Goal: Task Accomplishment & Management: Use online tool/utility

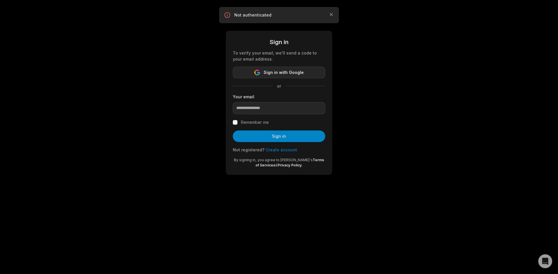
click at [281, 75] on span "Sign in with Google" at bounding box center [283, 72] width 40 height 7
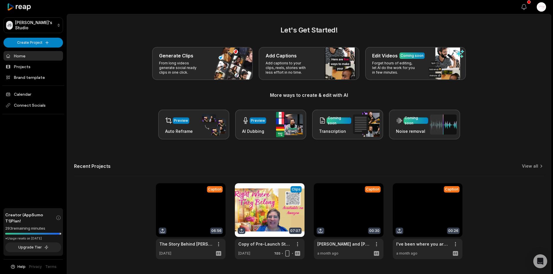
click at [522, 3] on button "View notifications" at bounding box center [524, 7] width 13 height 13
click at [210, 95] on h3 "More ways to create & edit with AI" at bounding box center [309, 95] width 470 height 7
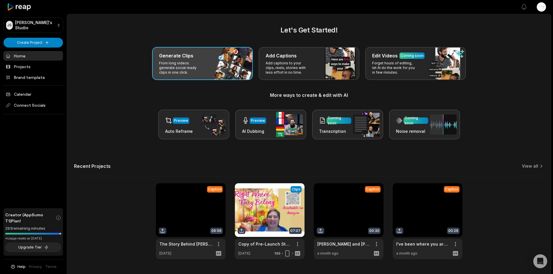
click at [204, 73] on p "From long videos generate social ready clips in one click." at bounding box center [181, 68] width 45 height 14
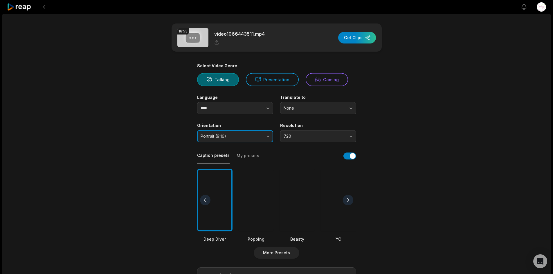
click at [267, 136] on button "Portrait (9:16)" at bounding box center [235, 136] width 76 height 12
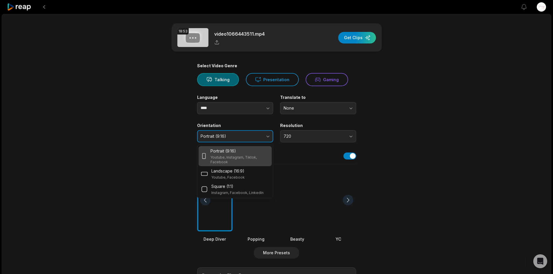
click at [267, 136] on button "Portrait (9:16)" at bounding box center [235, 136] width 76 height 12
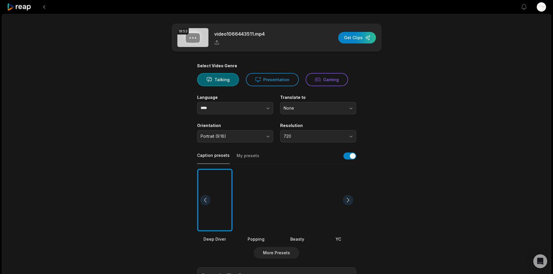
click at [254, 157] on button "My presets" at bounding box center [248, 158] width 23 height 11
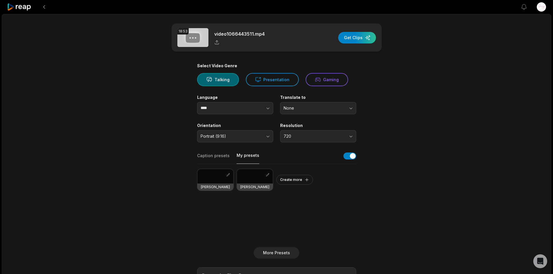
click at [254, 181] on div at bounding box center [255, 176] width 36 height 15
click at [351, 35] on div "button" at bounding box center [357, 38] width 38 height 12
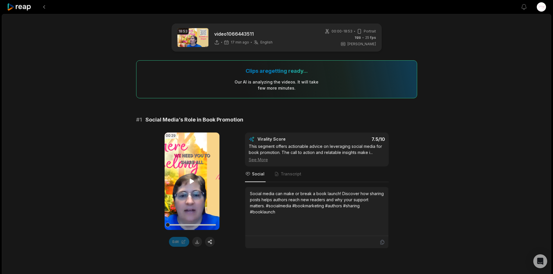
click at [204, 182] on video "Your browser does not support mp4 format." at bounding box center [192, 182] width 55 height 98
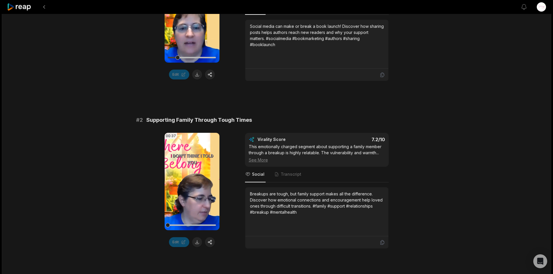
scroll to position [174, 0]
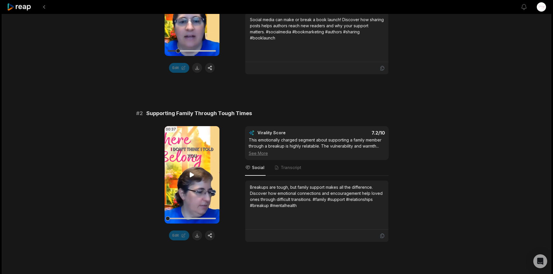
click at [184, 175] on video "Your browser does not support mp4 format." at bounding box center [192, 175] width 55 height 98
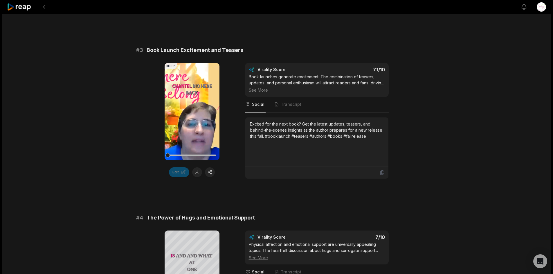
scroll to position [407, 0]
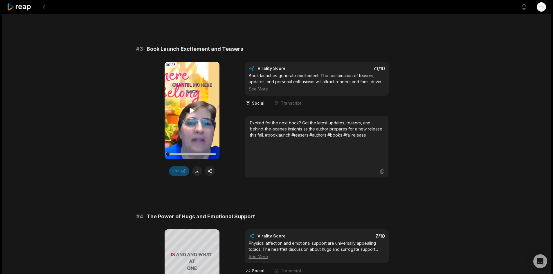
click at [191, 131] on video "Your browser does not support mp4 format." at bounding box center [192, 111] width 55 height 98
click at [287, 106] on span "Transcript" at bounding box center [291, 103] width 21 height 6
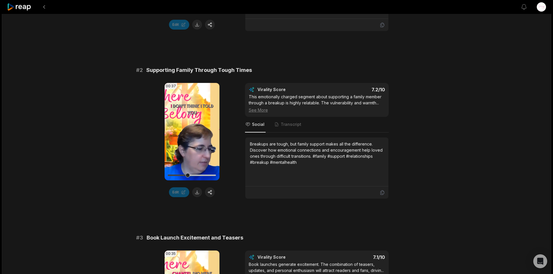
scroll to position [0, 0]
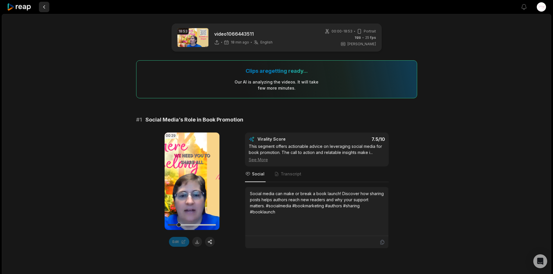
click at [42, 6] on button at bounding box center [44, 7] width 10 height 10
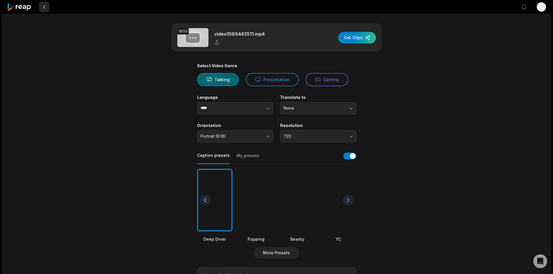
click at [46, 6] on button at bounding box center [44, 7] width 10 height 10
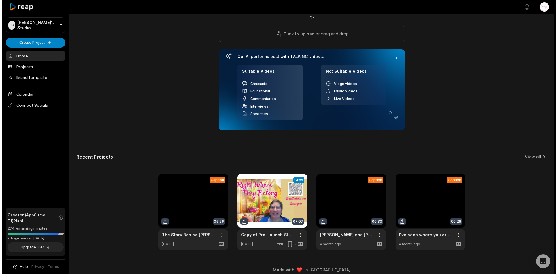
scroll to position [55, 0]
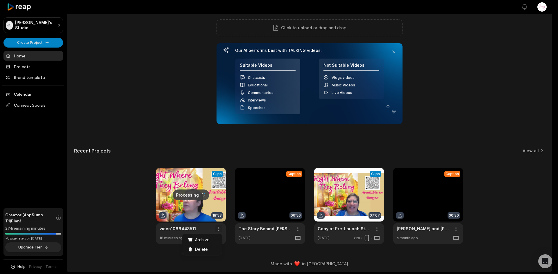
click at [217, 220] on html "JS [PERSON_NAME]'s Studio Create Project Home Projects Brand template Calendar …" at bounding box center [279, 82] width 558 height 274
click at [206, 251] on span "Delete" at bounding box center [201, 250] width 13 height 6
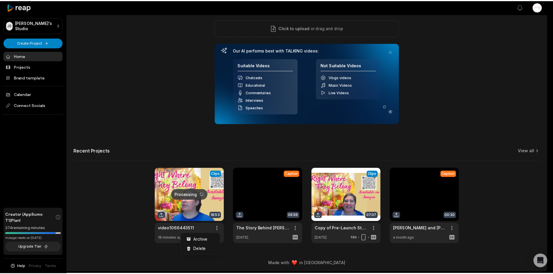
scroll to position [0, 0]
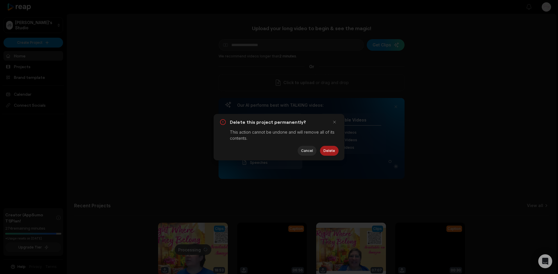
click at [331, 151] on button "Delete" at bounding box center [329, 151] width 19 height 10
